Goal: Information Seeking & Learning: Learn about a topic

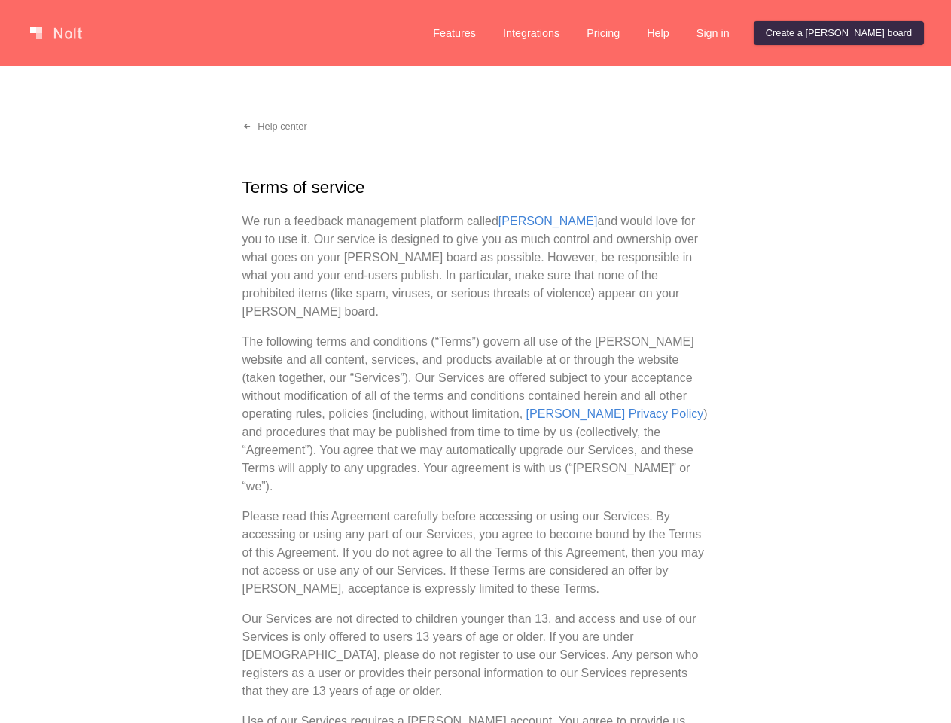
click at [475, 361] on p "The following terms and conditions (“Terms”) govern all use of the [PERSON_NAME…" at bounding box center [476, 414] width 467 height 163
click at [56, 33] on link at bounding box center [56, 33] width 64 height 24
click at [488, 33] on link "Features" at bounding box center [454, 33] width 67 height 24
click at [572, 33] on link "Integrations" at bounding box center [531, 33] width 81 height 24
